Goal: Information Seeking & Learning: Find specific fact

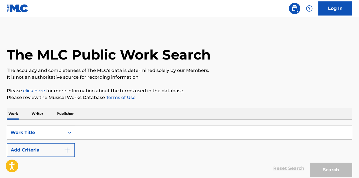
click at [105, 137] on input "Search Form" at bounding box center [213, 133] width 277 height 14
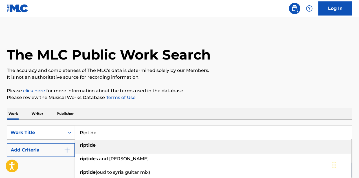
click at [106, 133] on input "Riptide" at bounding box center [213, 133] width 277 height 14
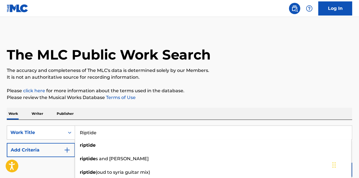
type input "Riptide"
click at [61, 161] on div "Reset Search Search" at bounding box center [180, 168] width 346 height 23
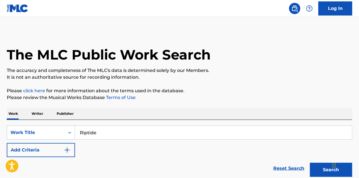
click at [67, 148] on img "Search Form" at bounding box center [67, 150] width 7 height 7
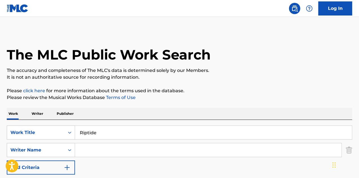
click at [87, 150] on input "Search Form" at bounding box center [208, 150] width 267 height 14
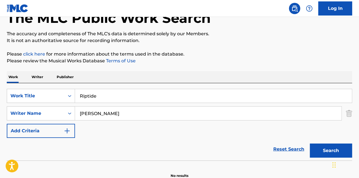
scroll to position [56, 0]
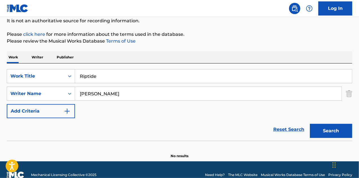
type input "[PERSON_NAME]"
click at [322, 131] on button "Search" at bounding box center [331, 131] width 42 height 14
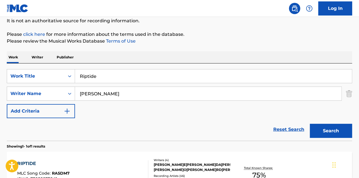
scroll to position [85, 0]
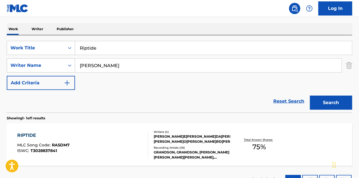
click at [208, 141] on div "[PERSON_NAME]E[PERSON_NAME]DA[PERSON_NAME][PERSON_NAME]O[PERSON_NAME]RD[PERSON_…" at bounding box center [192, 139] width 77 height 10
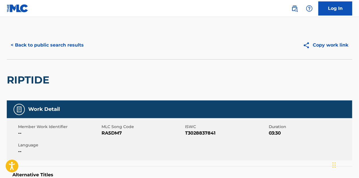
click at [41, 45] on button "< Back to public search results" at bounding box center [47, 45] width 81 height 14
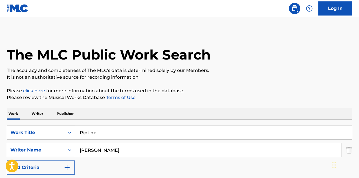
scroll to position [85, 0]
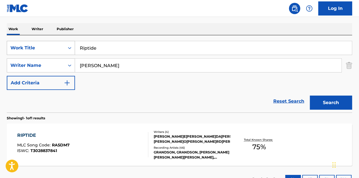
drag, startPoint x: 102, startPoint y: 48, endPoint x: 59, endPoint y: 43, distance: 42.6
click at [60, 43] on div "SearchWithCriteria4b4da75f-76e5-4451-bc20-28fa7bfbe840 Work Title Riptide" at bounding box center [180, 48] width 346 height 14
type input "because i'm me"
drag, startPoint x: 116, startPoint y: 66, endPoint x: 74, endPoint y: 66, distance: 42.3
click at [74, 66] on div "SearchWithCriteria47ccc8a7-5f82-4613-a3b5-e553aaff984b Writer Name [PERSON_NAME]" at bounding box center [180, 65] width 346 height 14
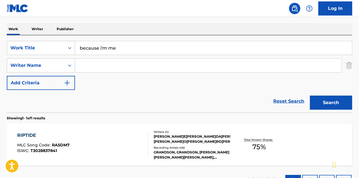
paste input "[PERSON_NAME]"
type input "[PERSON_NAME]"
click at [327, 104] on button "Search" at bounding box center [331, 103] width 42 height 14
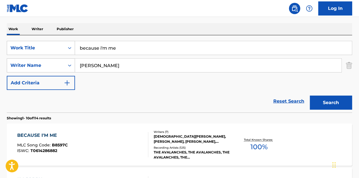
scroll to position [141, 0]
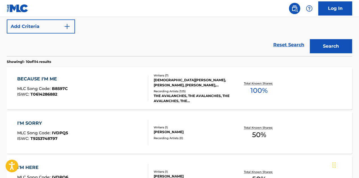
click at [192, 80] on div "[DEMOGRAPHIC_DATA][PERSON_NAME], [PERSON_NAME], [PERSON_NAME], [PERSON_NAME], […" at bounding box center [192, 83] width 77 height 10
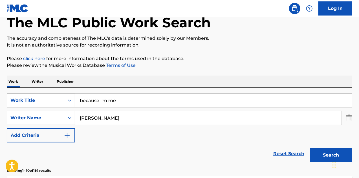
scroll to position [4, 0]
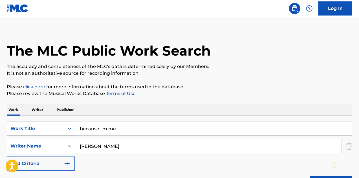
drag, startPoint x: 122, startPoint y: 130, endPoint x: 63, endPoint y: 133, distance: 59.9
click at [64, 132] on div "SearchWithCriteria4b4da75f-76e5-4451-bc20-28fa7bfbe840 Work Title because i'm me" at bounding box center [180, 129] width 346 height 14
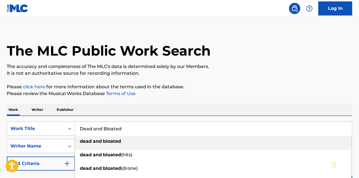
click at [101, 142] on strong "and" at bounding box center [97, 141] width 9 height 5
type input "dead and bloated"
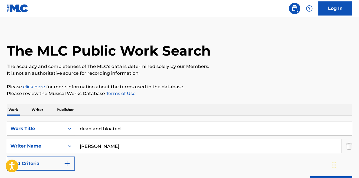
drag, startPoint x: 98, startPoint y: 143, endPoint x: 75, endPoint y: 140, distance: 22.5
click at [75, 140] on input "[PERSON_NAME]" at bounding box center [208, 146] width 267 height 14
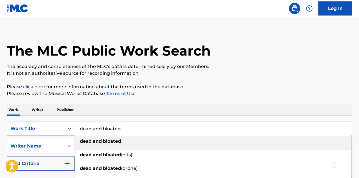
drag, startPoint x: 103, startPoint y: 127, endPoint x: 92, endPoint y: 129, distance: 11.5
click at [92, 129] on input "dead and bloated" at bounding box center [213, 129] width 277 height 14
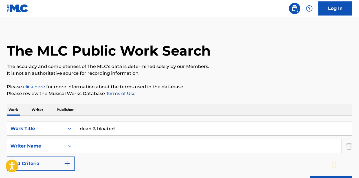
type input "dead & bloated"
click at [102, 142] on input "Search Form" at bounding box center [208, 146] width 267 height 14
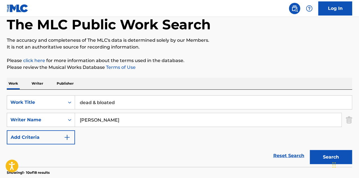
scroll to position [0, 0]
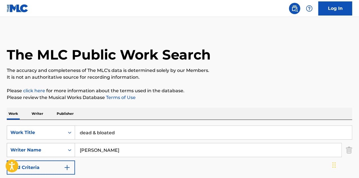
drag, startPoint x: 96, startPoint y: 149, endPoint x: 53, endPoint y: 145, distance: 42.8
click at [53, 145] on div "SearchWithCriteria47ccc8a7-5f82-4613-a3b5-e553aaff984b Writer Nam[PERSON_NAME]eo" at bounding box center [180, 150] width 346 height 14
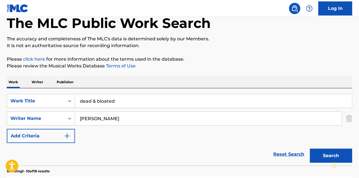
scroll to position [85, 0]
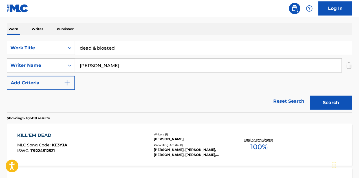
type input "[PERSON_NAME]"
click at [320, 105] on button "Search" at bounding box center [331, 103] width 42 height 14
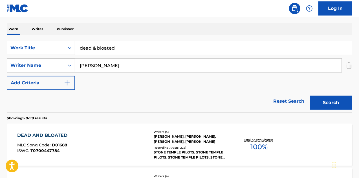
click at [208, 140] on div "[PERSON_NAME], [PERSON_NAME], [PERSON_NAME], [PERSON_NAME]" at bounding box center [192, 139] width 77 height 10
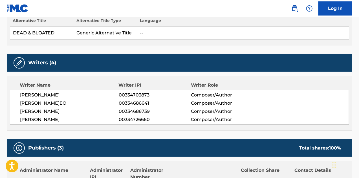
scroll to position [169, 0]
